Goal: Information Seeking & Learning: Find specific fact

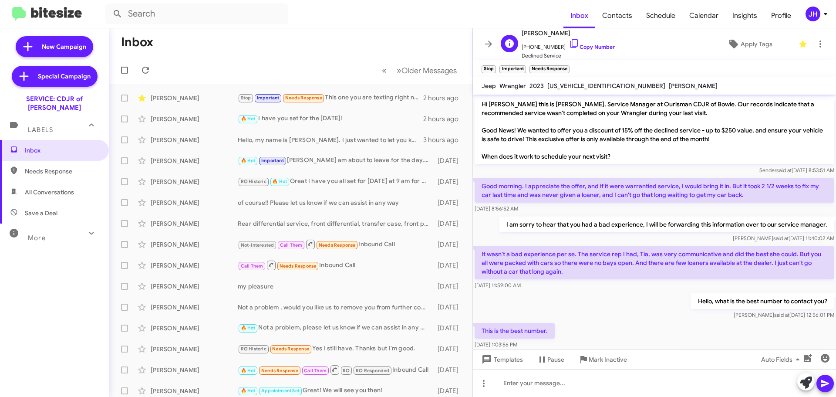
scroll to position [329, 0]
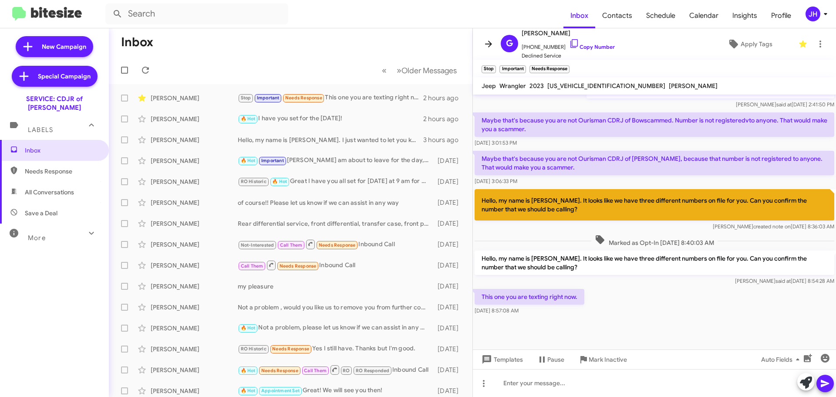
click at [492, 44] on icon at bounding box center [488, 44] width 7 height 7
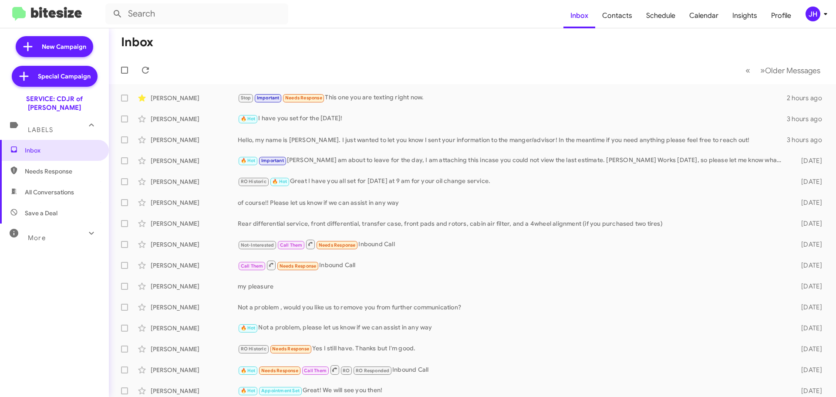
click at [826, 10] on icon at bounding box center [826, 14] width 10 height 10
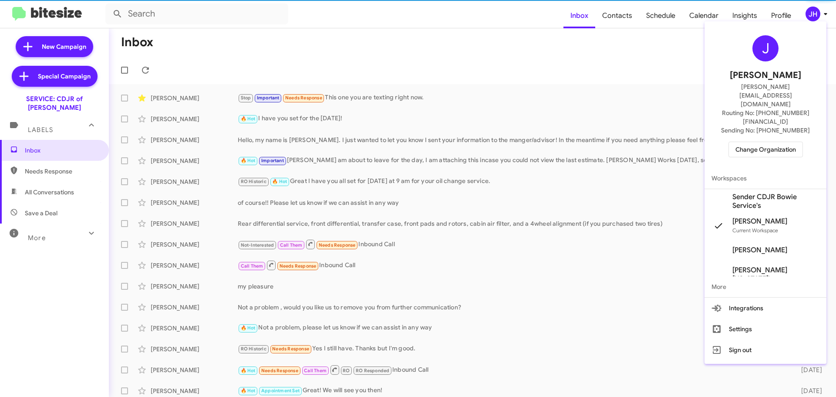
click at [754, 142] on span "Change Organization" at bounding box center [766, 149] width 61 height 15
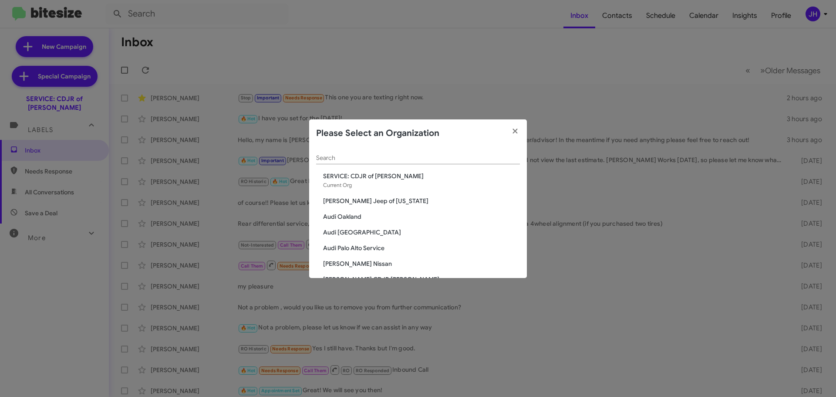
click at [347, 158] on input "Search" at bounding box center [418, 158] width 204 height 7
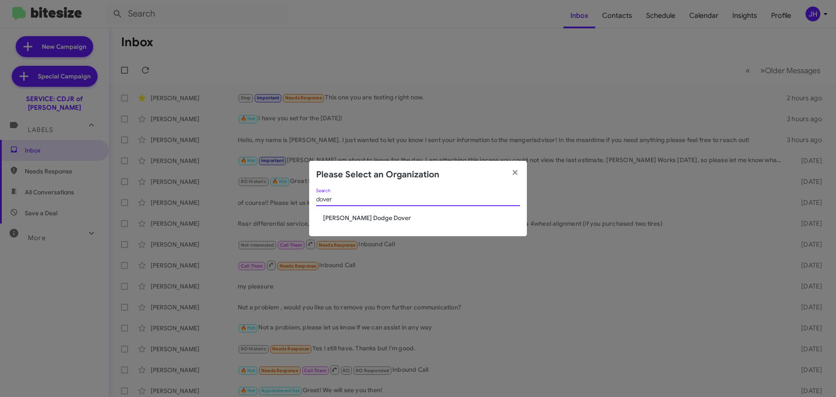
type input "dover"
click at [330, 220] on span "Nielsen Dodge Dover" at bounding box center [421, 217] width 197 height 9
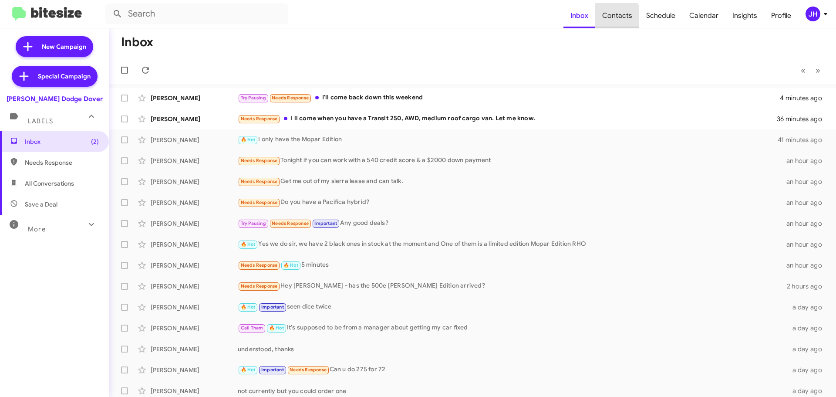
click at [619, 17] on span "Contacts" at bounding box center [617, 15] width 44 height 25
type input "in:groups"
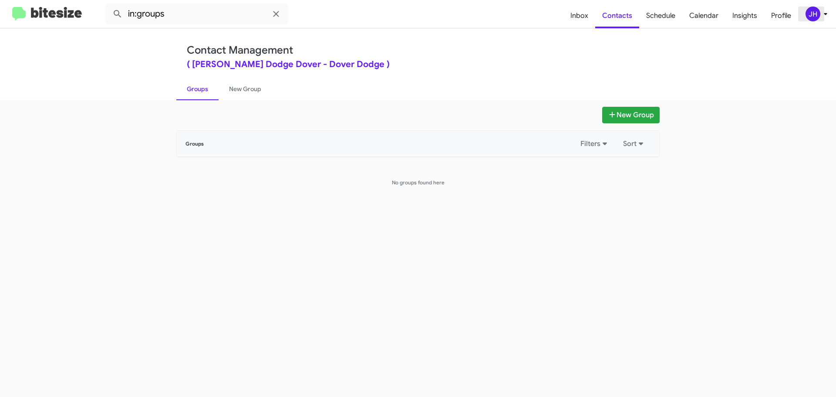
click at [809, 15] on div "JH" at bounding box center [813, 14] width 15 height 15
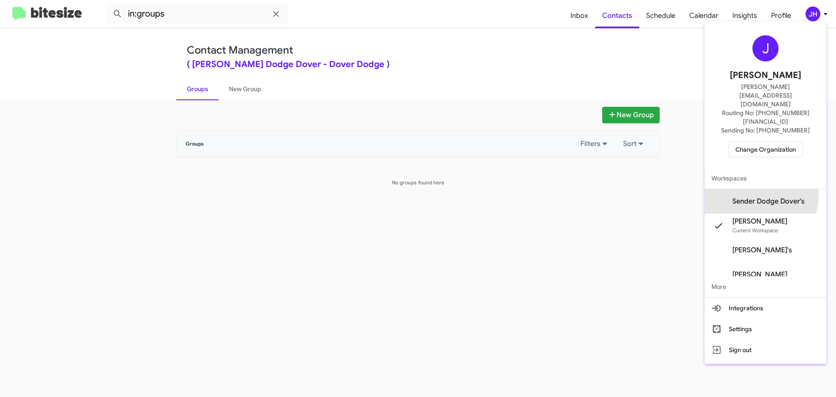
click at [769, 189] on span "Sender Dodge Dover's" at bounding box center [766, 201] width 122 height 24
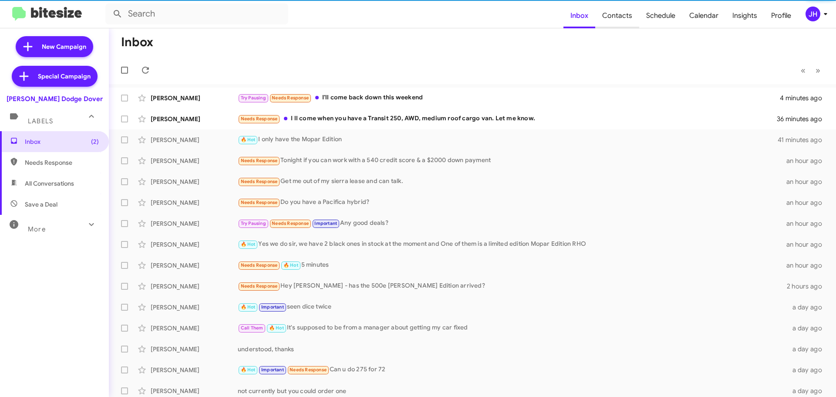
click at [615, 17] on span "Contacts" at bounding box center [617, 15] width 44 height 25
type input "in:groups"
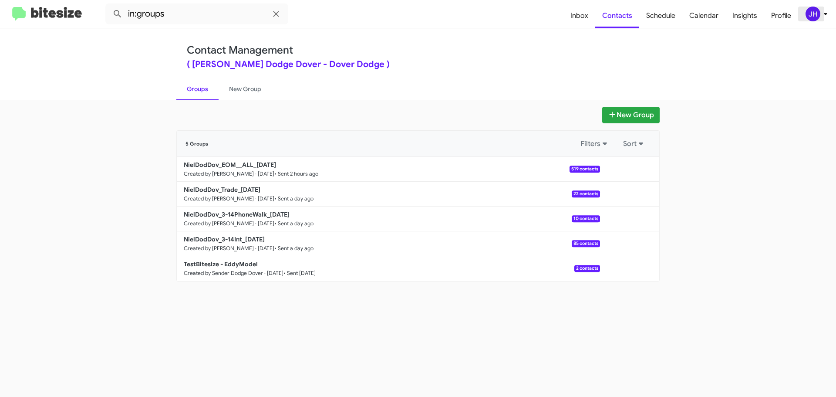
click at [821, 11] on icon at bounding box center [826, 14] width 10 height 10
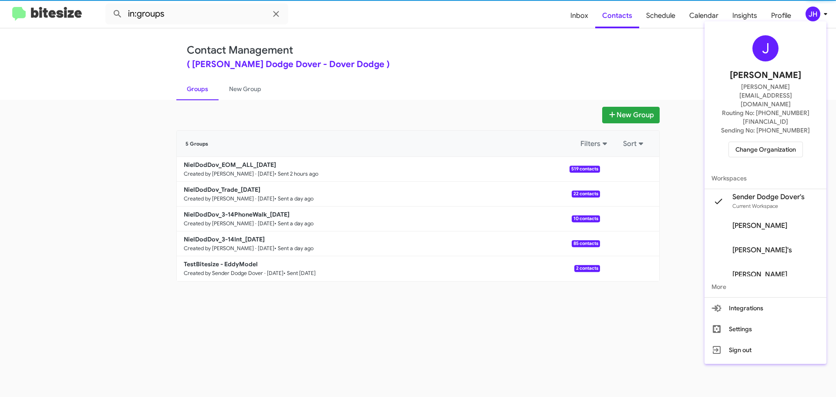
click at [773, 142] on span "Change Organization" at bounding box center [766, 149] width 61 height 15
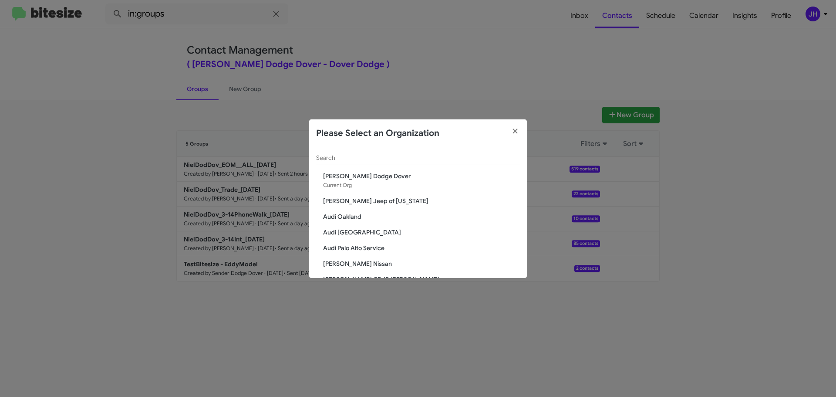
click at [353, 156] on input "Search" at bounding box center [418, 158] width 204 height 7
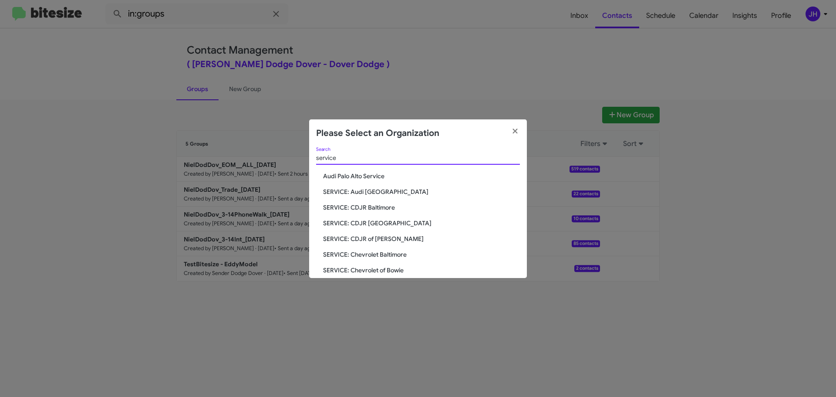
type input "service"
click at [392, 208] on span "SERVICE: CDJR Baltimore" at bounding box center [421, 207] width 197 height 9
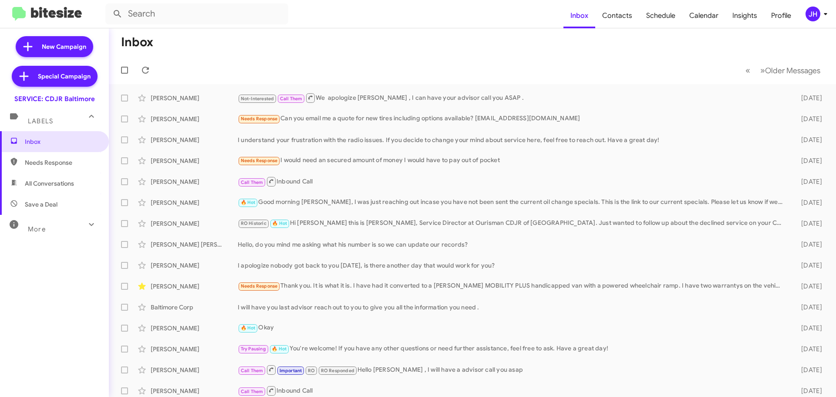
click at [815, 15] on div "JH" at bounding box center [813, 14] width 15 height 15
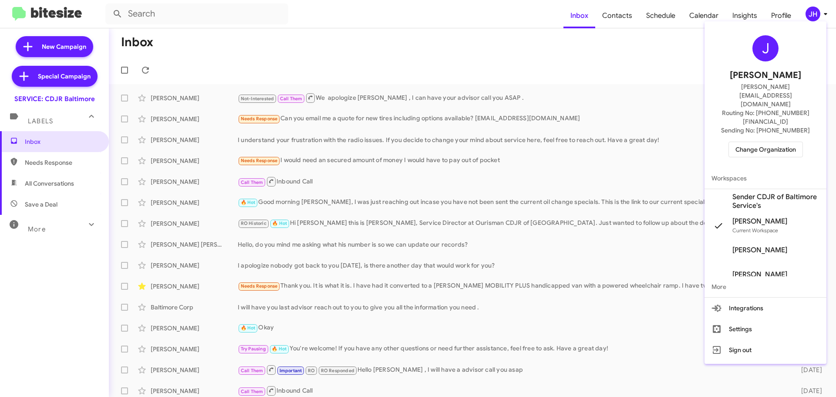
click at [753, 193] on span "Sender CDJR of Baltimore Service's" at bounding box center [776, 201] width 87 height 17
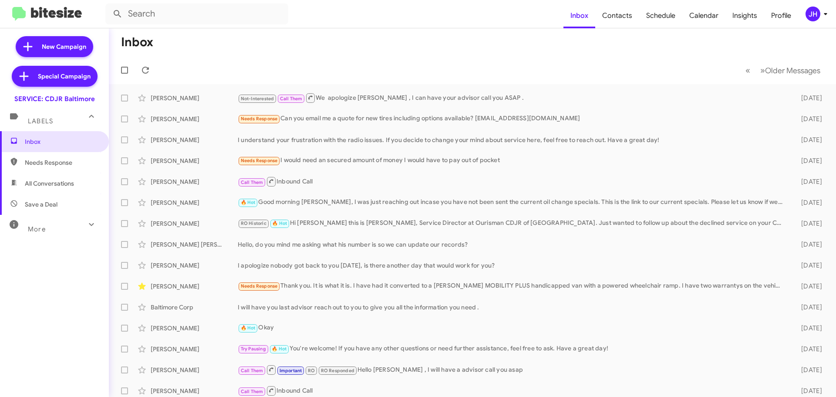
click at [75, 218] on div "More" at bounding box center [46, 225] width 78 height 16
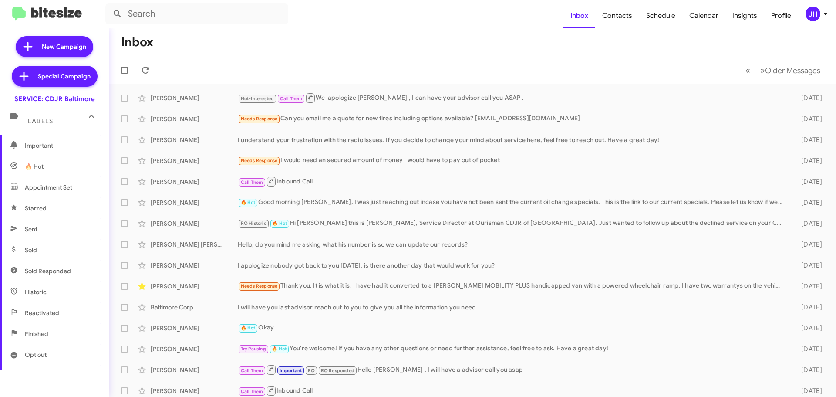
scroll to position [131, 0]
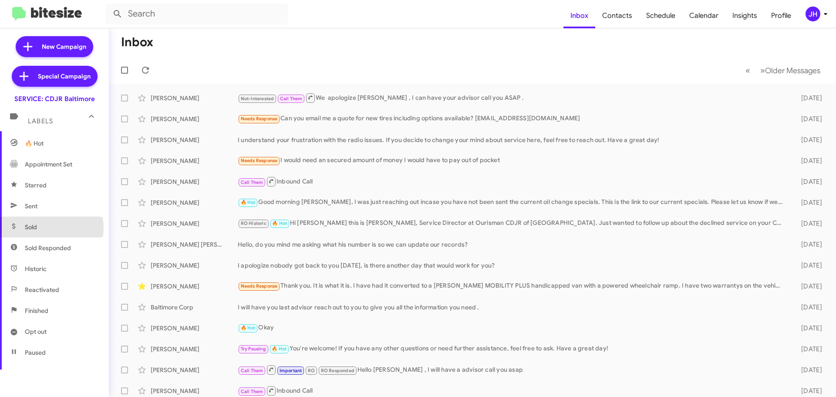
click at [51, 228] on span "Sold" at bounding box center [54, 226] width 109 height 21
type input "in:sold"
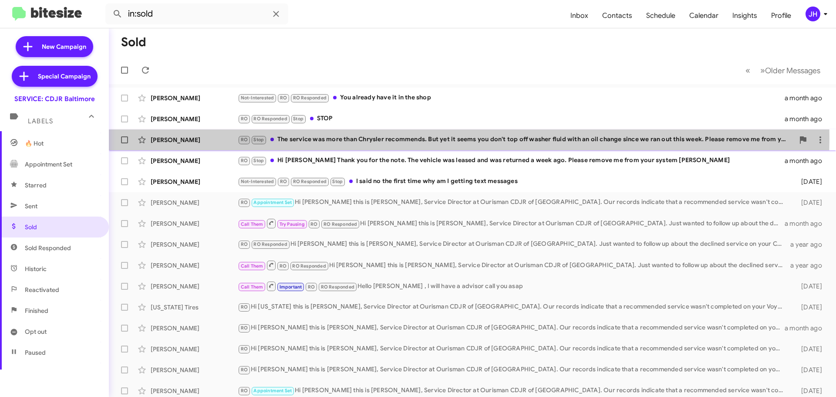
click at [412, 139] on div "RO Stop The service was more than Chrysler recommends. But yet it seems you don…" at bounding box center [516, 140] width 557 height 10
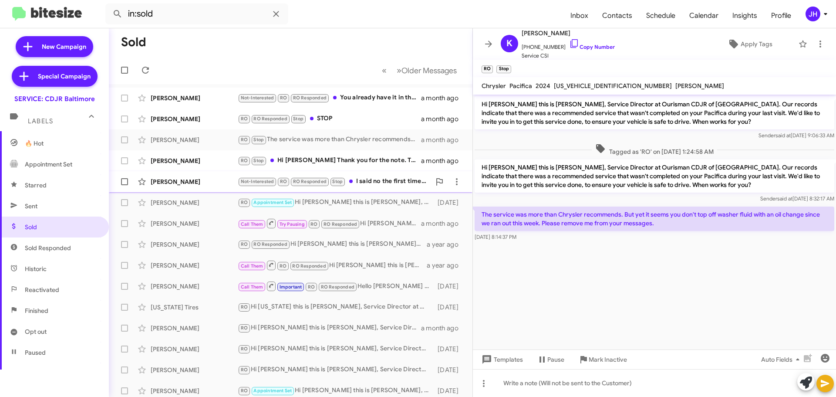
click at [378, 184] on div "Not-Interested RO RO Responded Stop I said no the first time why am I getting t…" at bounding box center [334, 181] width 193 height 10
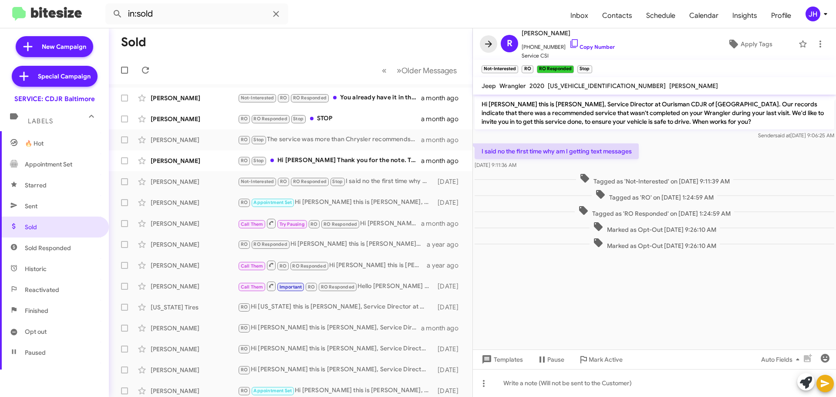
click at [490, 47] on icon at bounding box center [488, 44] width 10 height 10
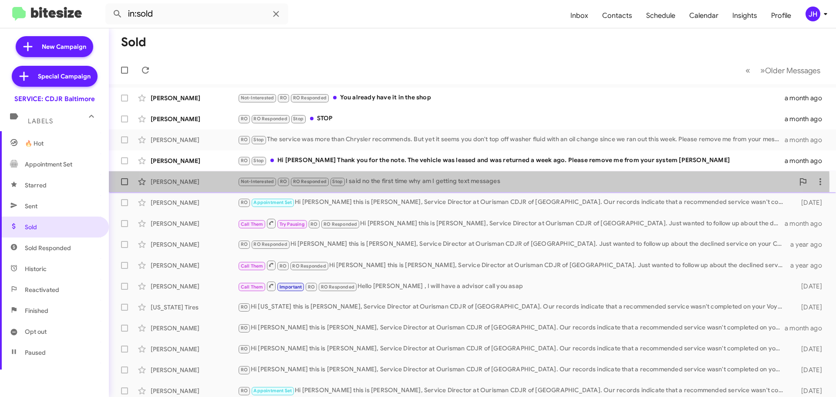
click at [429, 184] on div "Not-Interested RO RO Responded Stop I said no the first time why am I getting t…" at bounding box center [516, 181] width 557 height 10
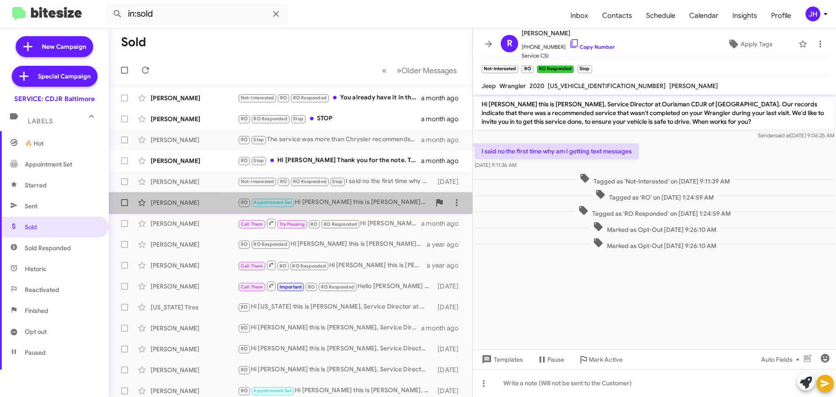
click at [361, 201] on div "RO Appointment Set Hi Wanda this is Michael Resnick, Service Director at Ourism…" at bounding box center [334, 202] width 193 height 10
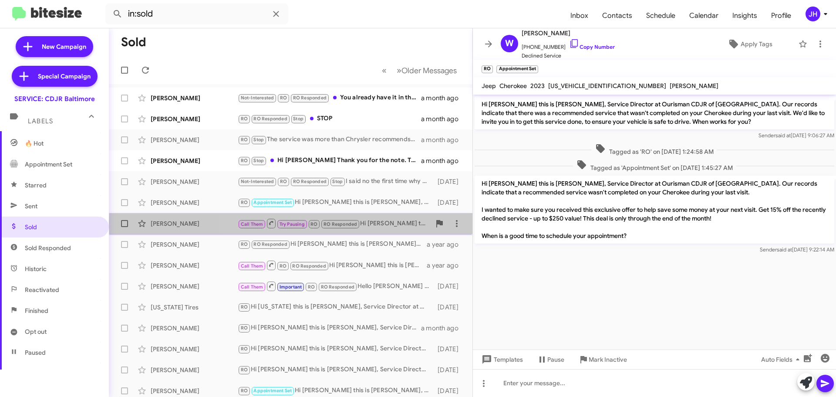
click at [379, 223] on div "Call Them Try Pausing RO RO Responded Hi Joshua this is Michael Resnick, Servic…" at bounding box center [334, 223] width 193 height 11
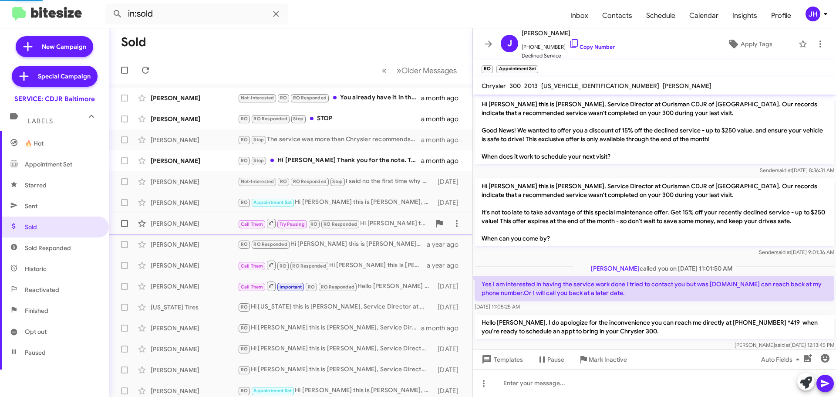
scroll to position [182, 0]
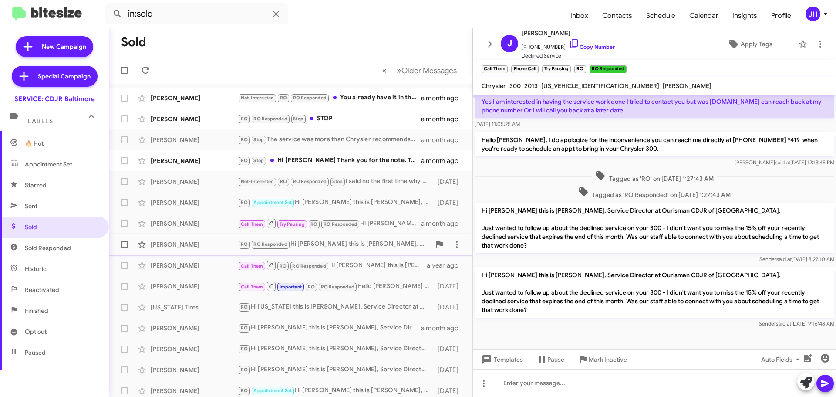
click at [368, 242] on div "RO RO Responded Hi Sylvia this is Michael Resnick, Service Director at Ourisman…" at bounding box center [334, 244] width 193 height 10
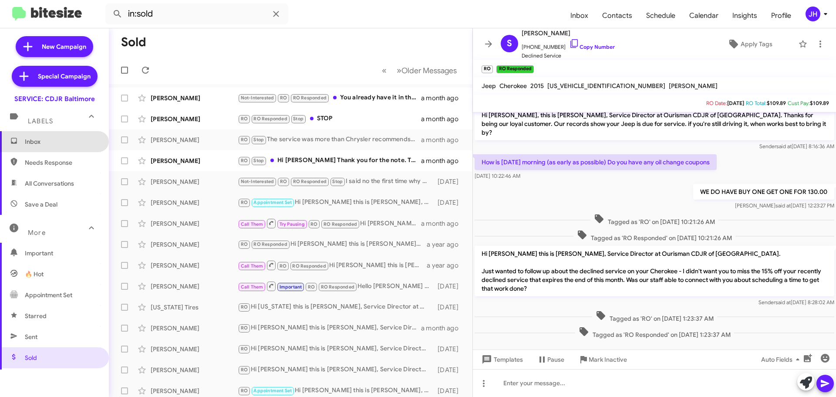
click at [69, 143] on span "Inbox" at bounding box center [62, 141] width 74 height 9
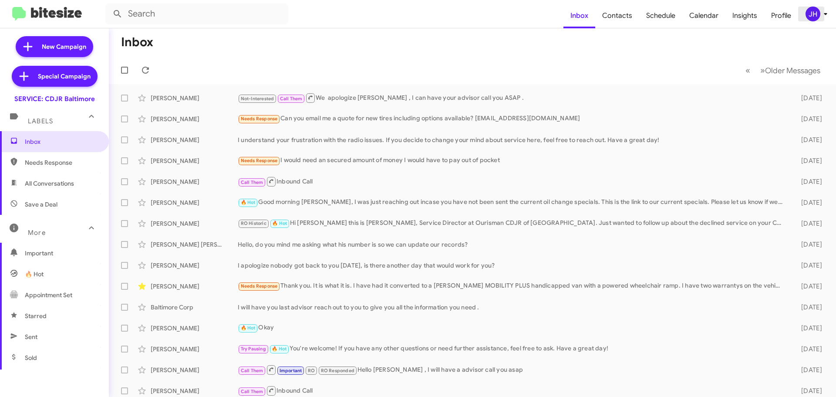
click at [813, 15] on div "JH" at bounding box center [813, 14] width 15 height 15
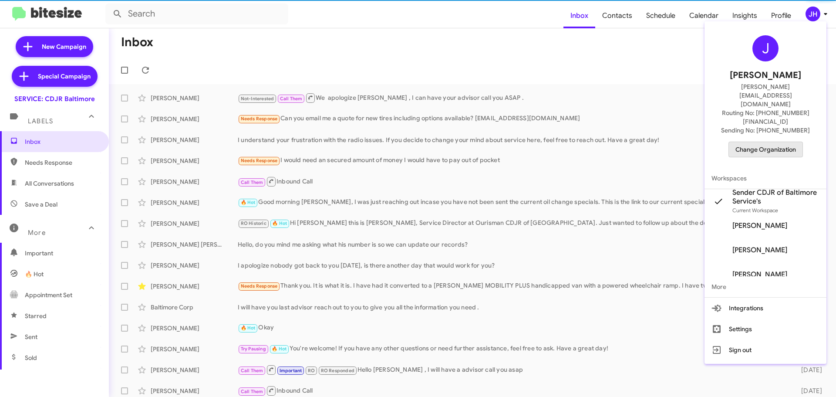
click at [769, 142] on span "Change Organization" at bounding box center [766, 149] width 61 height 15
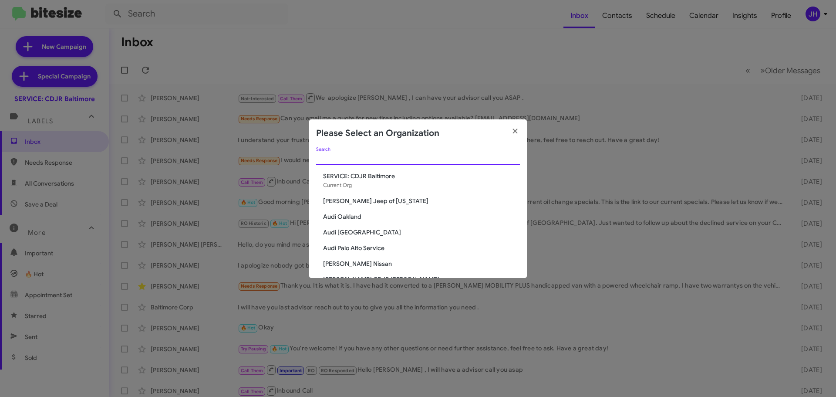
click at [342, 159] on input "Search" at bounding box center [418, 158] width 204 height 7
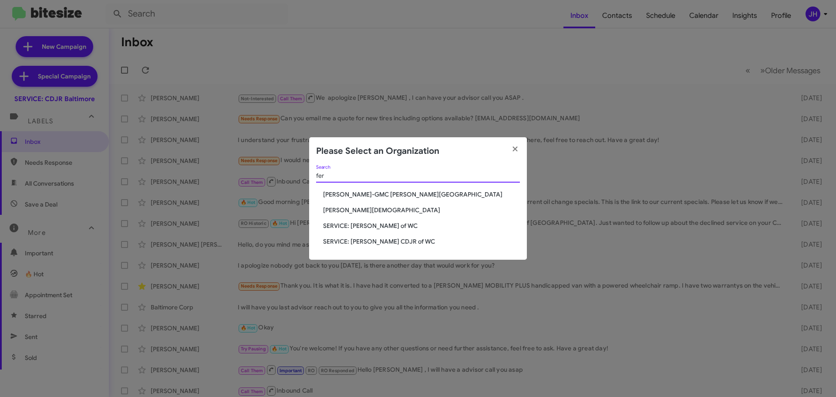
type input "fer"
click at [351, 207] on span "[PERSON_NAME][DEMOGRAPHIC_DATA]" at bounding box center [421, 210] width 197 height 9
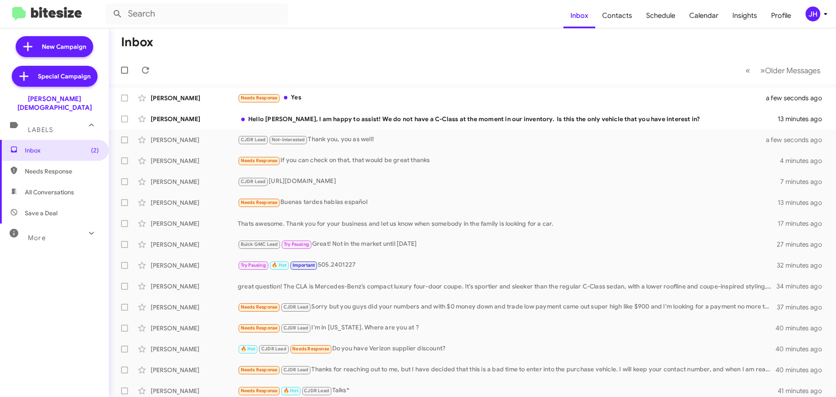
click at [811, 15] on div "JH" at bounding box center [813, 14] width 15 height 15
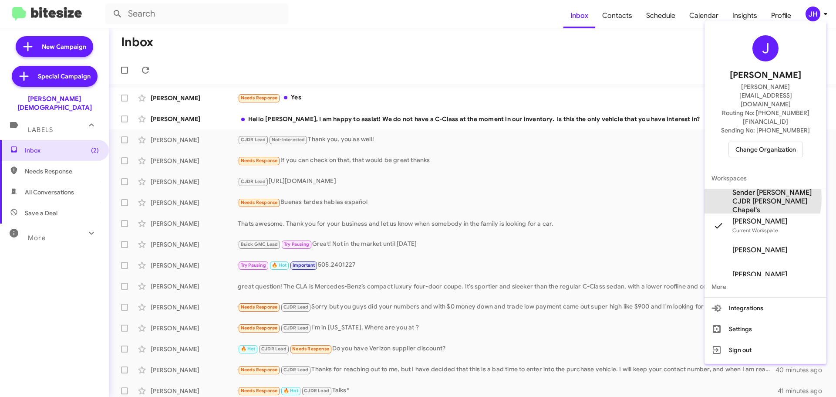
click at [748, 188] on span "Sender [PERSON_NAME] CJDR [PERSON_NAME] Chapel's" at bounding box center [776, 201] width 87 height 26
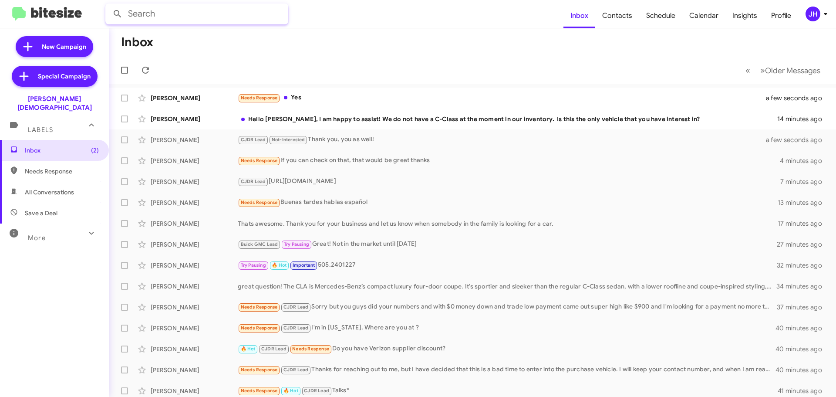
click at [185, 13] on input "text" at bounding box center [196, 13] width 183 height 21
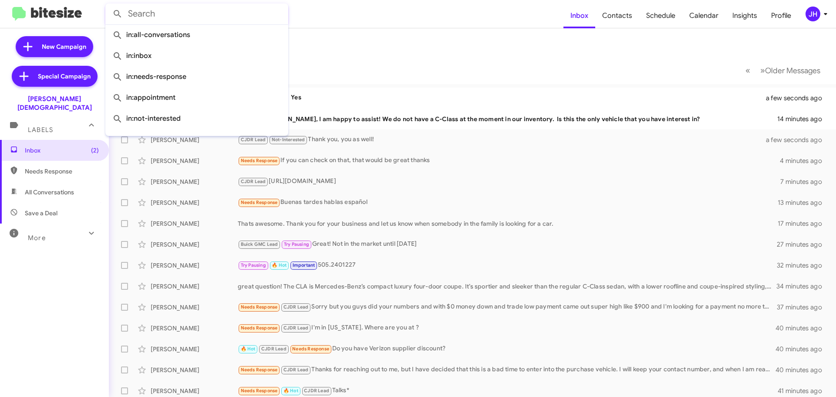
paste input "2488671206"
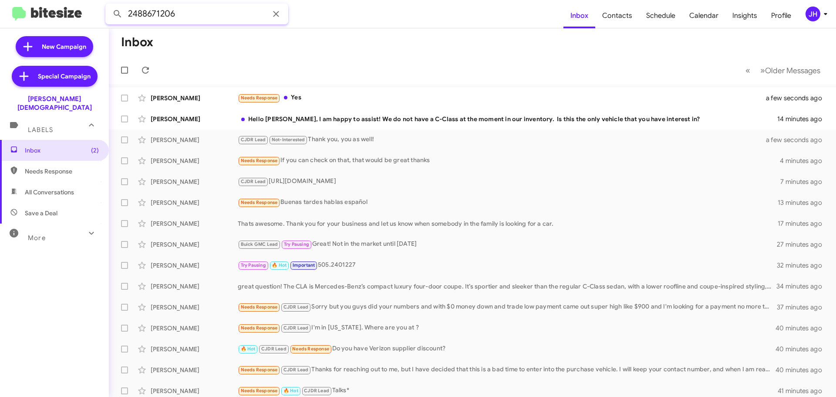
type input "2488671206"
click at [109, 5] on button at bounding box center [117, 13] width 17 height 17
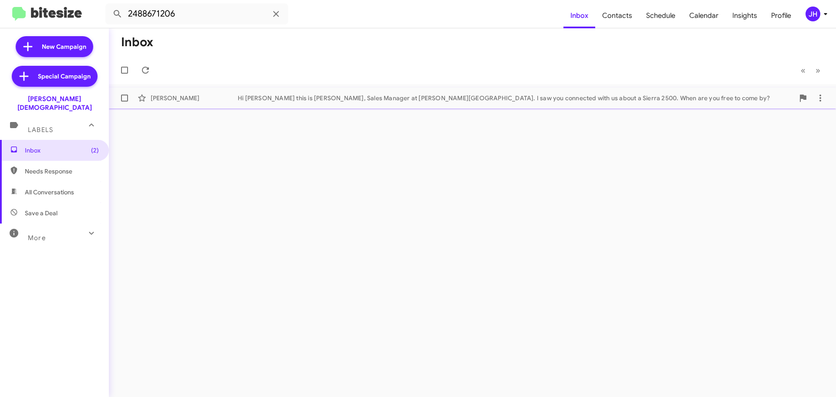
click at [228, 93] on div "[PERSON_NAME] Hi [PERSON_NAME] this is [PERSON_NAME], Sales Manager at [PERSON_…" at bounding box center [472, 97] width 713 height 17
